Goal: Task Accomplishment & Management: Manage account settings

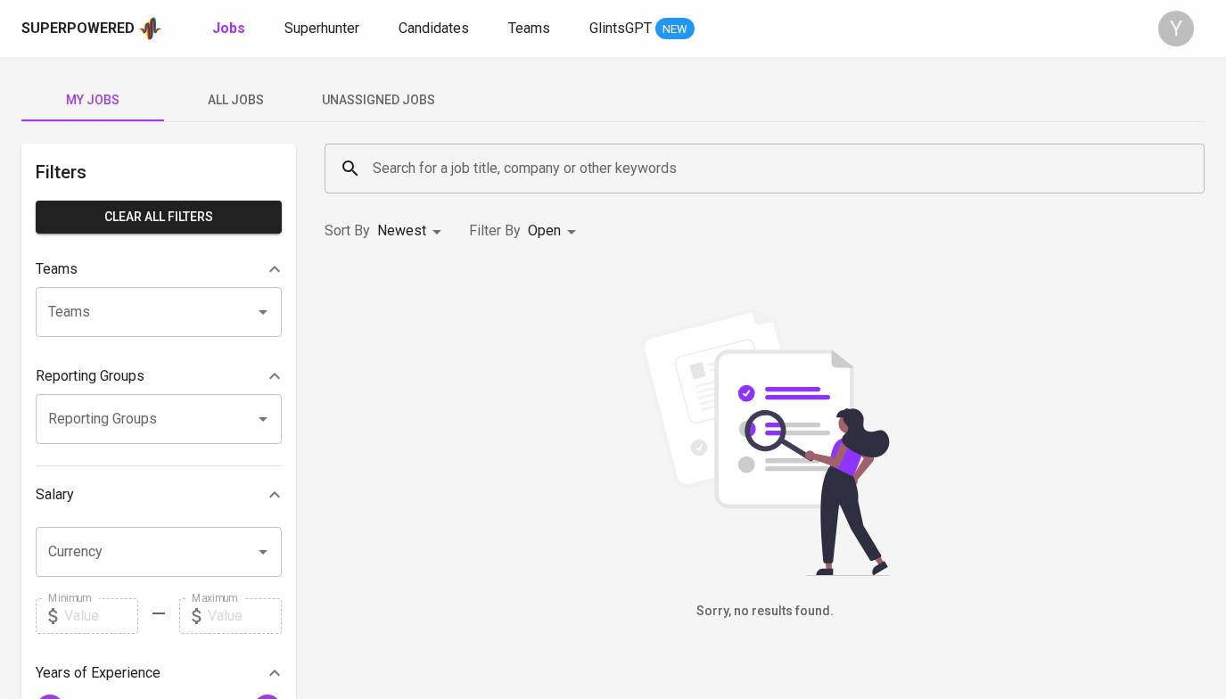
click at [128, 32] on div "Superpowered" at bounding box center [77, 29] width 113 height 21
click at [1180, 35] on div "Y" at bounding box center [1176, 29] width 36 height 36
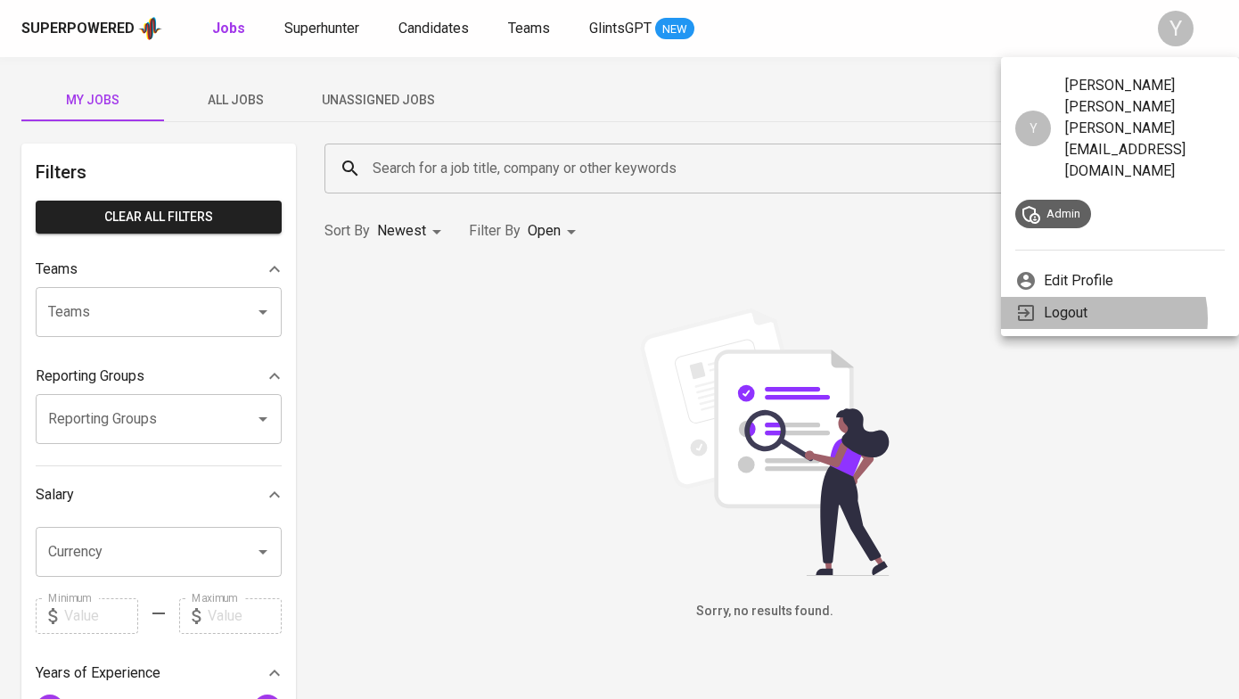
click at [1102, 297] on li "Logout" at bounding box center [1120, 313] width 238 height 32
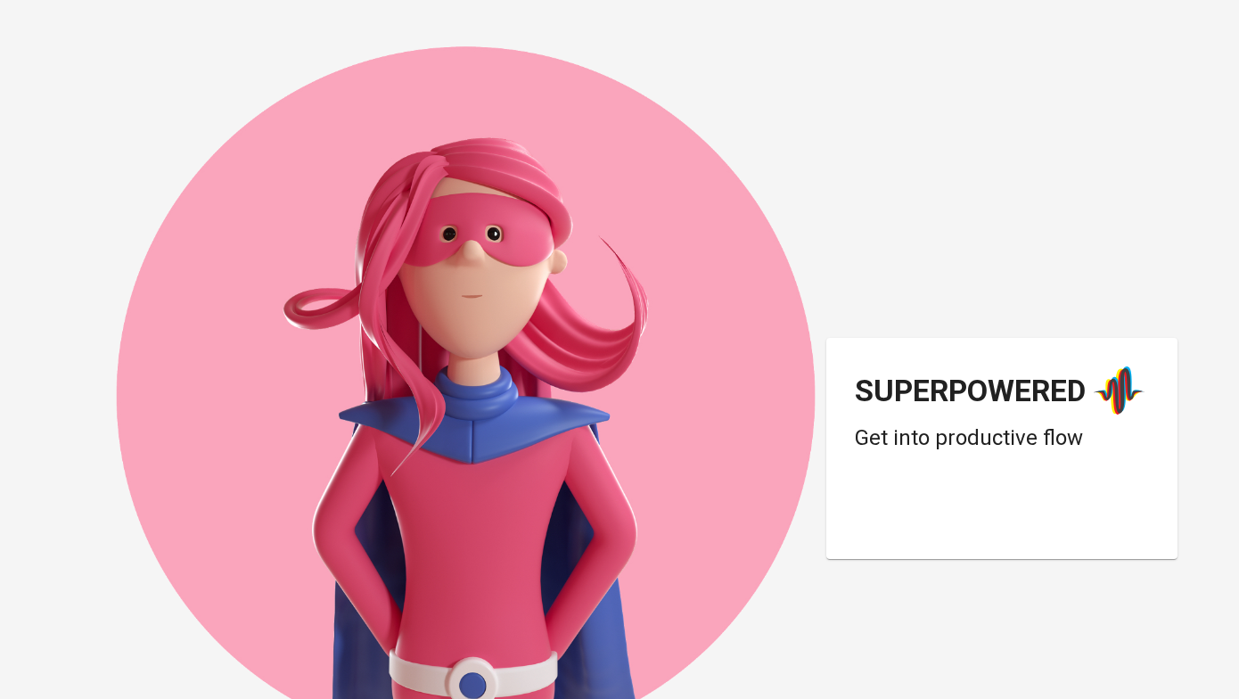
click at [527, 298] on div "Superpowered Get into productive flow" at bounding box center [619, 349] width 1239 height 699
